Goal: Check status: Check status

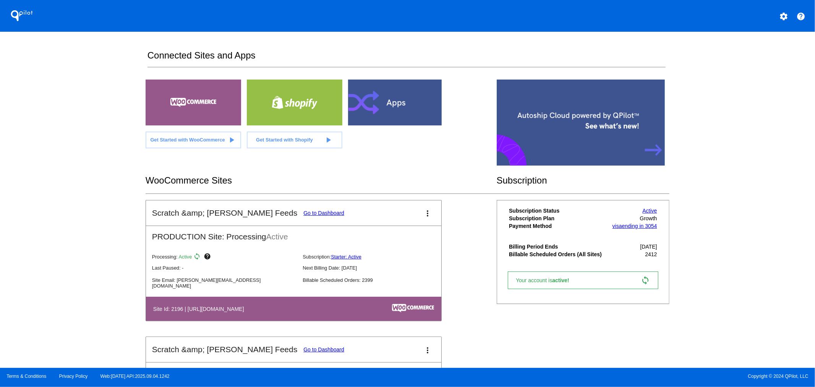
click at [303, 211] on link "Go to Dashboard" at bounding box center [323, 213] width 41 height 6
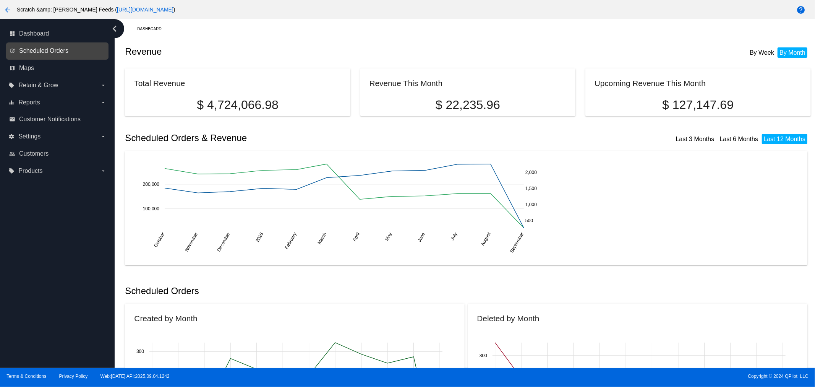
click at [63, 52] on span "Scheduled Orders" at bounding box center [43, 50] width 49 height 7
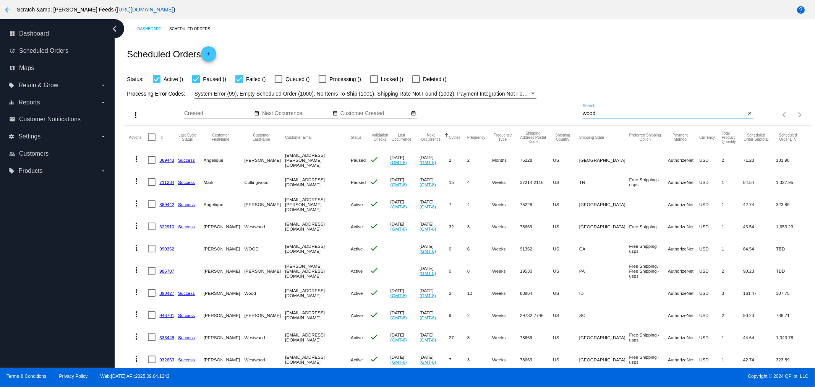
click at [601, 113] on input "wood" at bounding box center [664, 113] width 163 height 6
drag, startPoint x: 601, startPoint y: 113, endPoint x: 568, endPoint y: 112, distance: 32.9
click at [568, 112] on div "more_vert Sep Jan Feb Mar [DATE]" at bounding box center [468, 112] width 686 height 27
paste input "1013953"
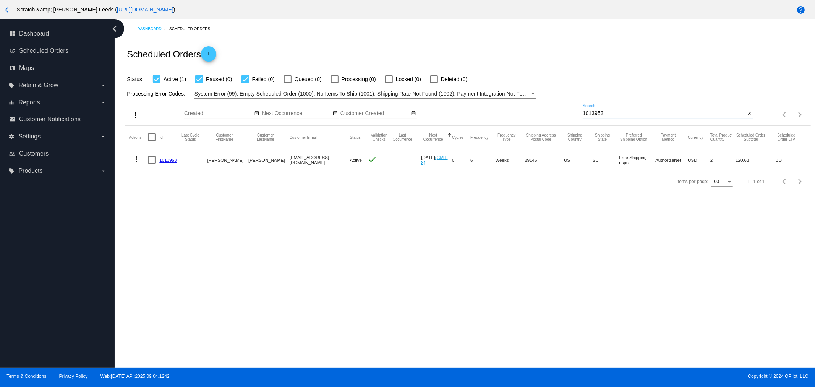
type input "1013953"
